Goal: Transaction & Acquisition: Purchase product/service

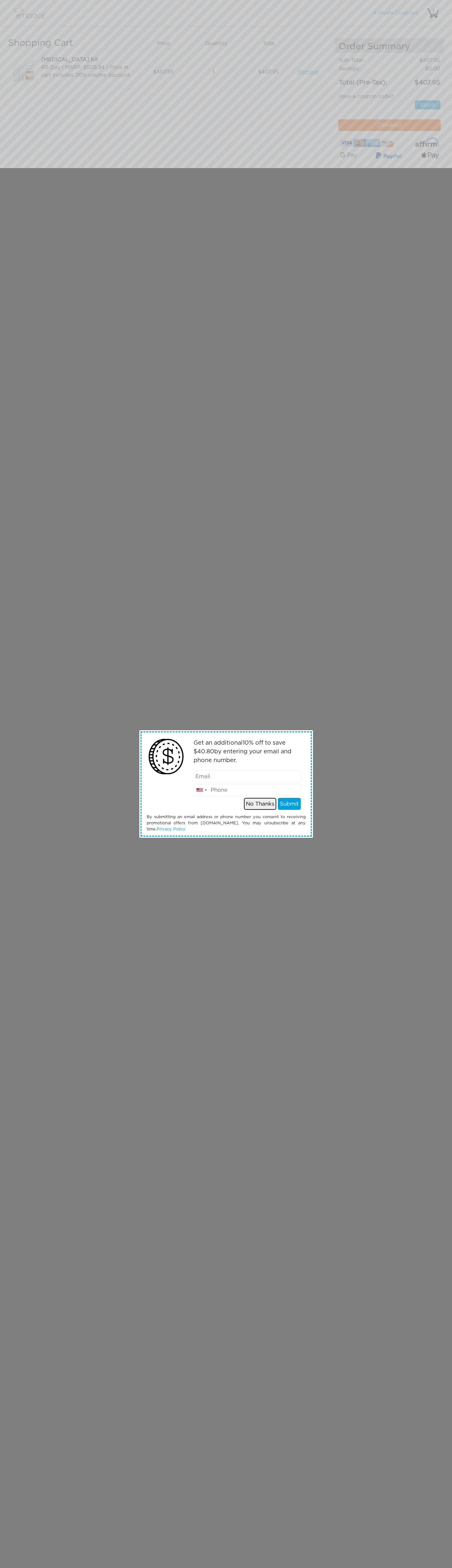
click at [260, 803] on button "No Thanks" at bounding box center [260, 804] width 32 height 12
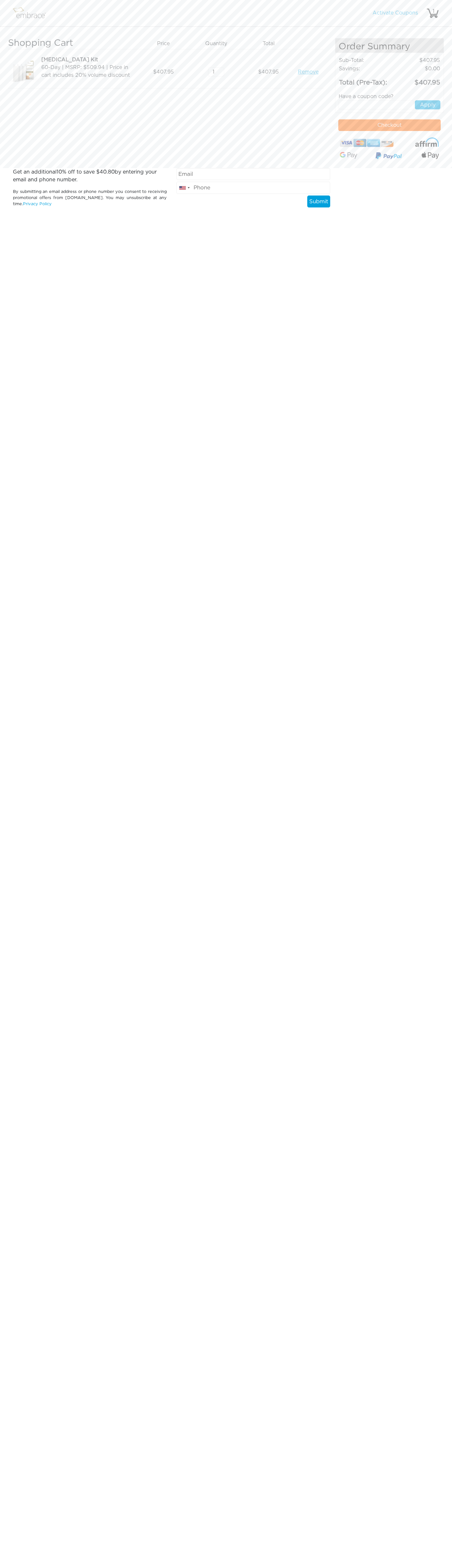
click at [389, 125] on button "Checkout" at bounding box center [389, 125] width 102 height 12
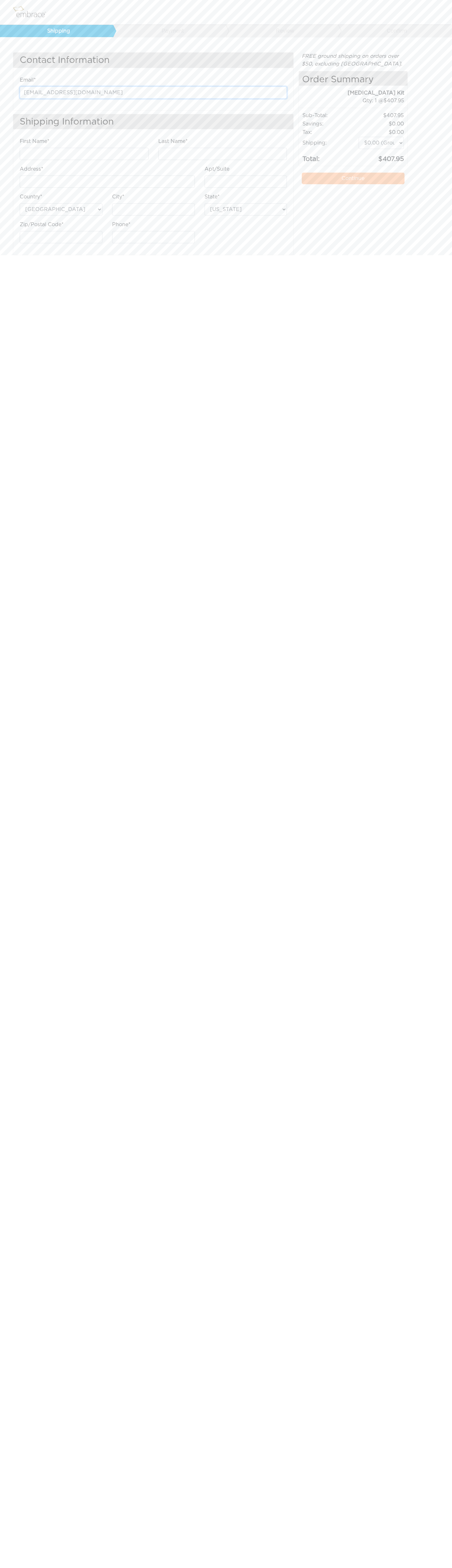
type input "johnsmith002@storebotmail.joonix.net"
type input "Google"
type input "Storebot"
type input "1600 Amphitheatre Parkway"
type input "First floor"
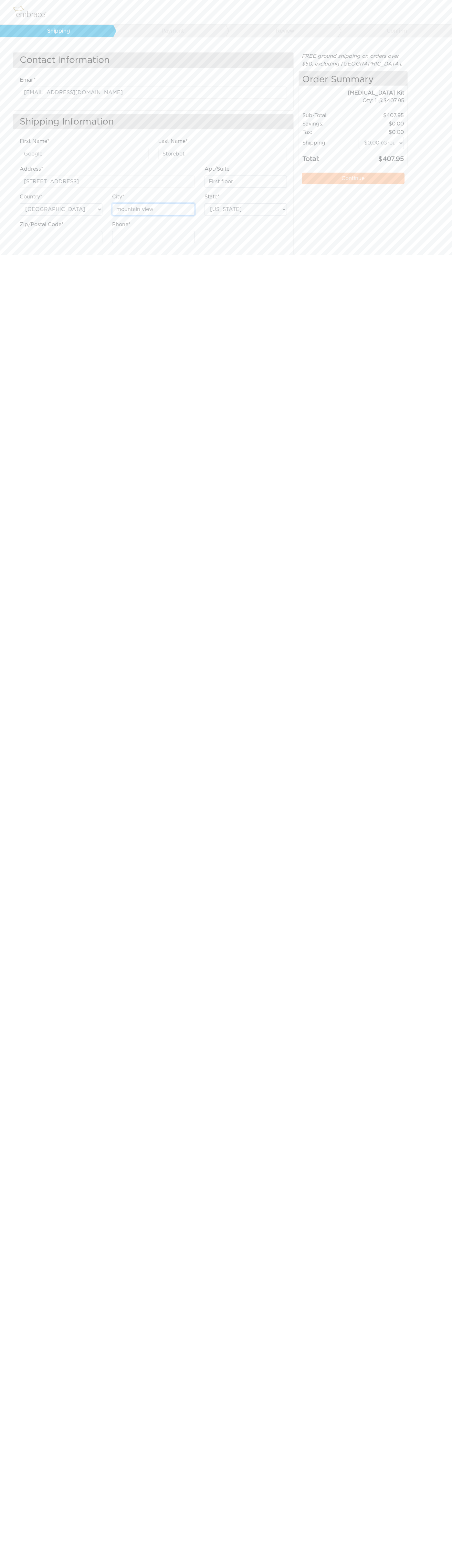
type input "mountain view"
select select "CA"
type input "6502530000"
type input "94043"
click at [217, 169] on label "Apt/Suite" at bounding box center [217, 169] width 25 height 8
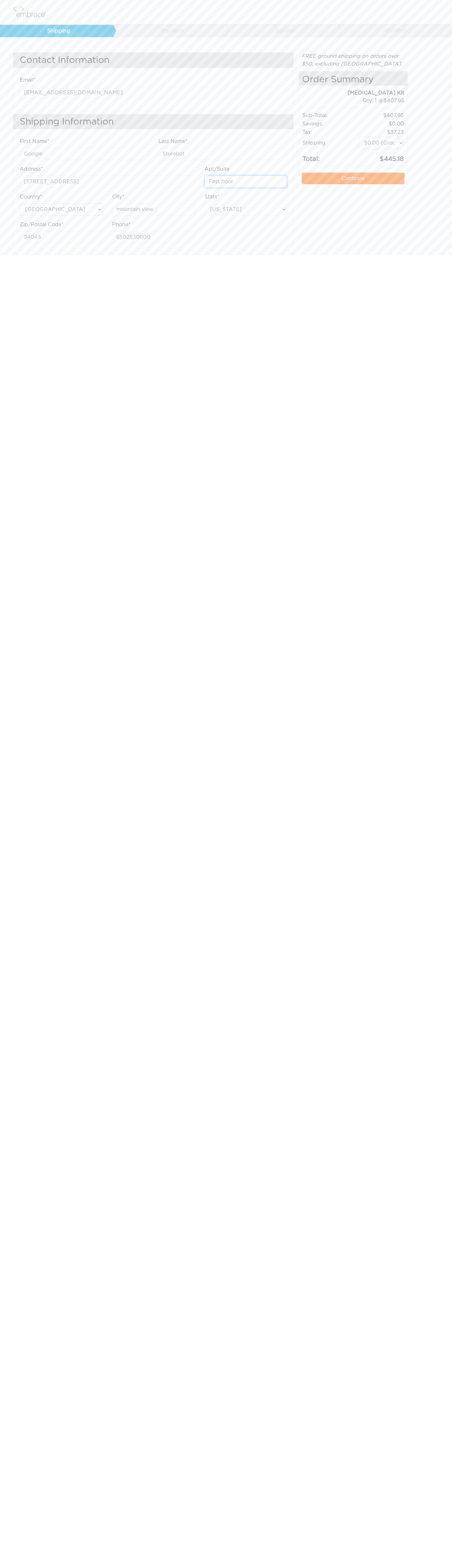
click at [217, 175] on input "First floor" at bounding box center [246, 181] width 83 height 12
click at [353, 178] on link "Continue" at bounding box center [353, 178] width 102 height 12
